Goal: Check status: Check status

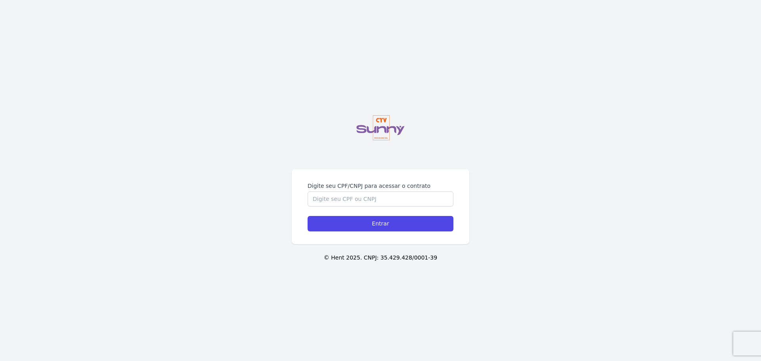
click at [392, 207] on form "Digite seu CPF/CNPJ para acessar o contrato Entrar" at bounding box center [381, 207] width 146 height 50
click at [392, 201] on input "Digite seu CPF/CNPJ para acessar o contrato" at bounding box center [381, 198] width 146 height 15
type input "16444724732"
click at [308, 216] on input "Entrar" at bounding box center [381, 223] width 146 height 15
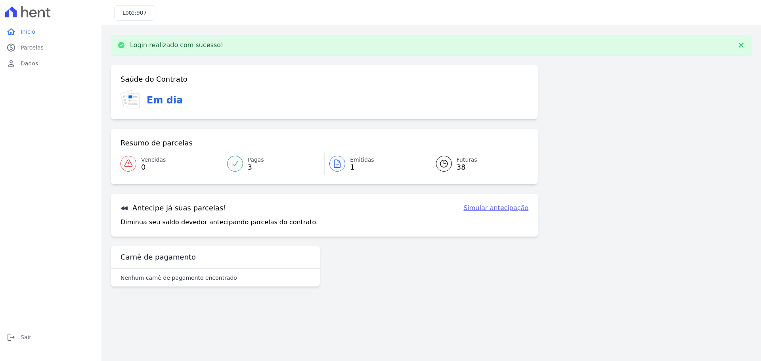
click at [360, 160] on span "Emitidas" at bounding box center [362, 160] width 24 height 8
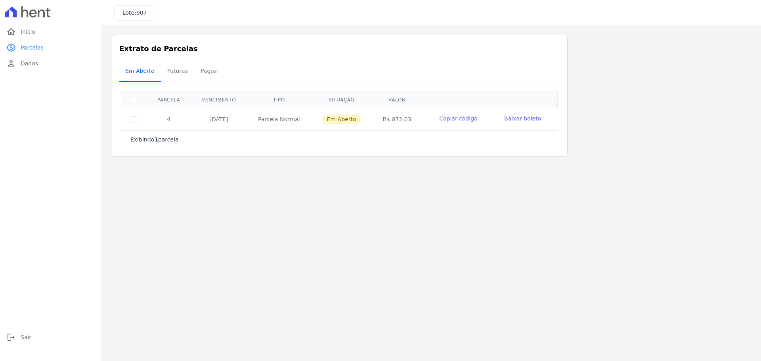
click at [124, 75] on span "Em Aberto" at bounding box center [140, 71] width 39 height 16
click at [37, 30] on link "home Início" at bounding box center [50, 32] width 95 height 16
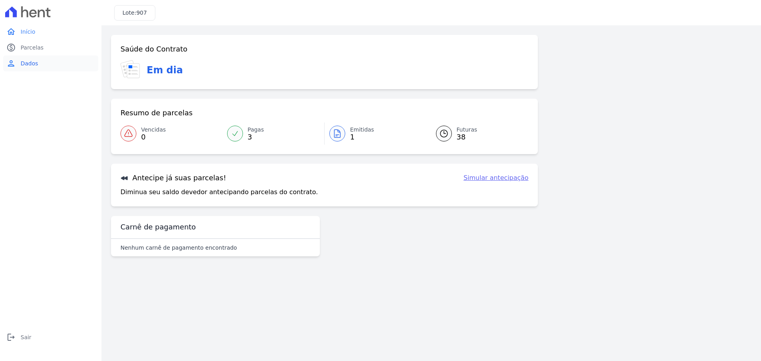
click at [46, 62] on link "person Dados" at bounding box center [50, 63] width 95 height 16
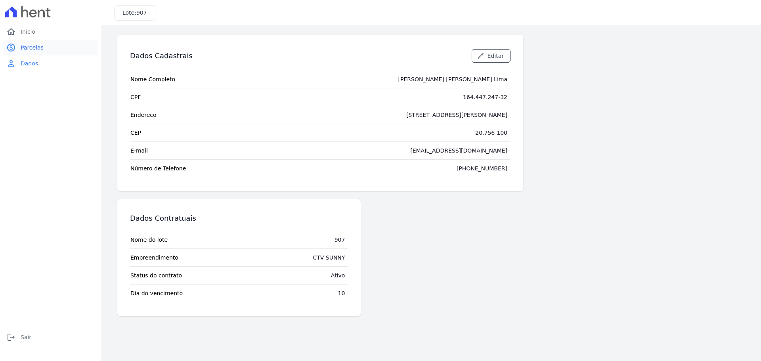
click at [51, 53] on link "paid Parcelas" at bounding box center [50, 48] width 95 height 16
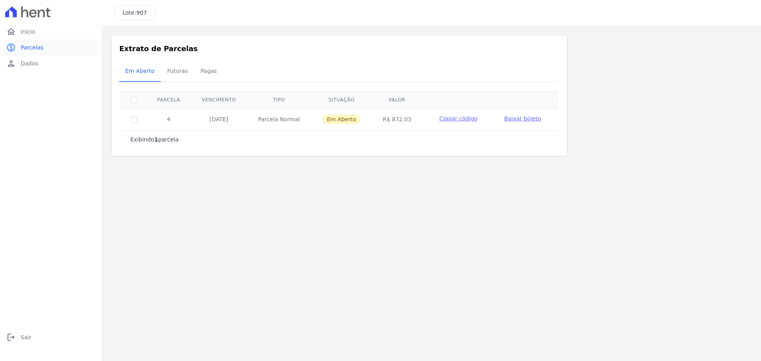
click at [63, 42] on link "paid Parcelas" at bounding box center [50, 48] width 95 height 16
